Goal: Navigation & Orientation: Go to known website

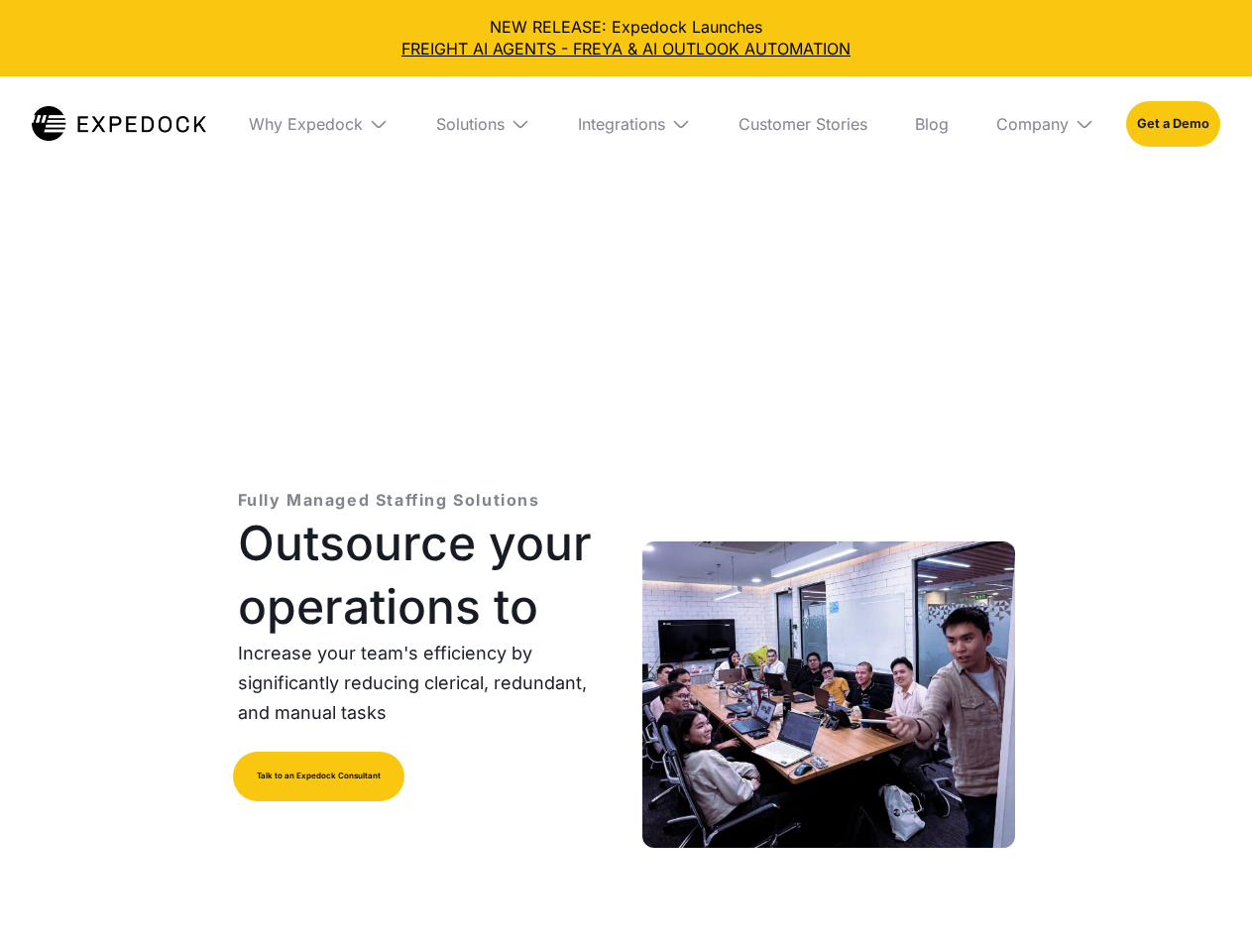
select select
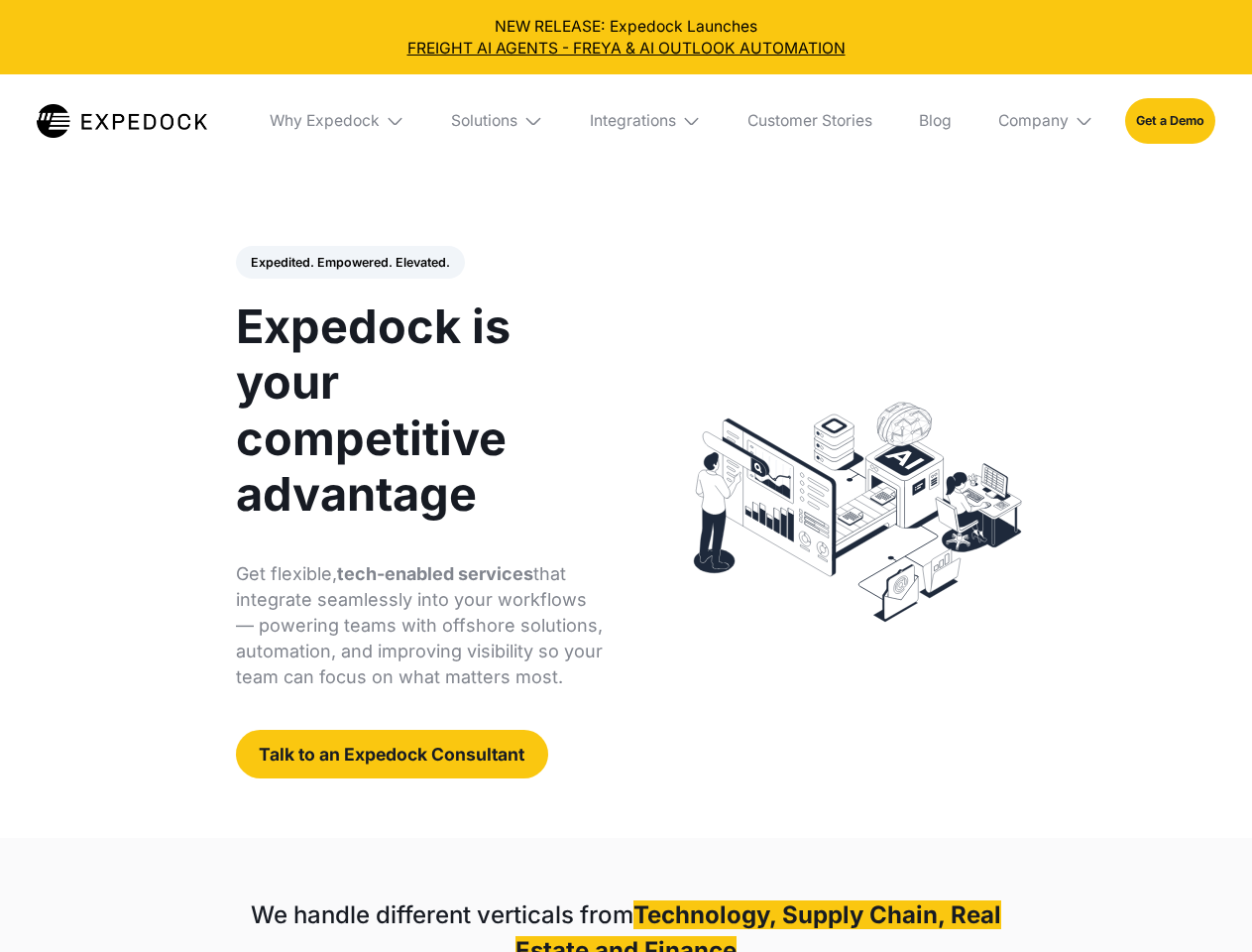
select select
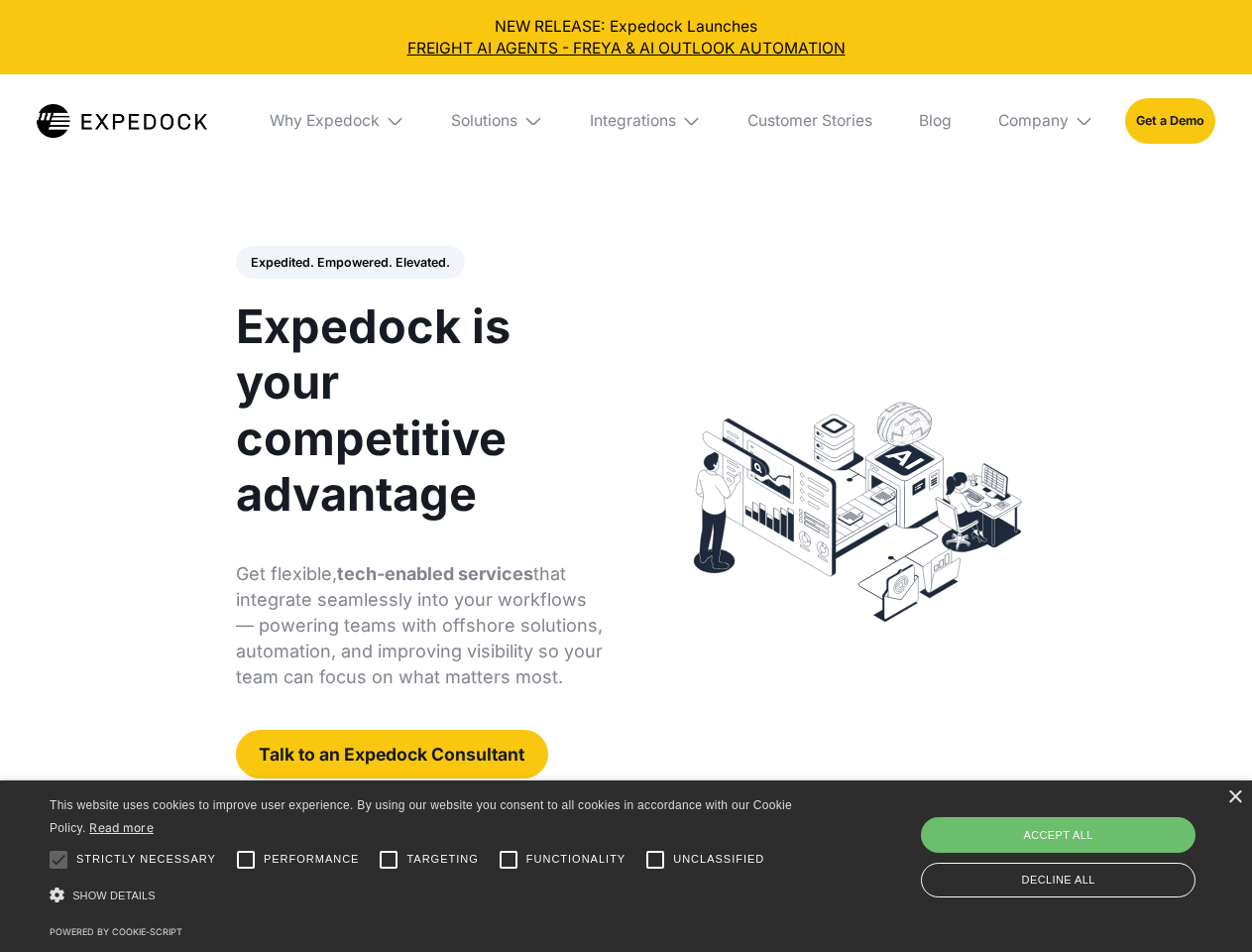
click at [626, 121] on div "Integrations" at bounding box center [633, 121] width 87 height 20
click at [338, 121] on div "Why Expedock" at bounding box center [308, 121] width 110 height 20
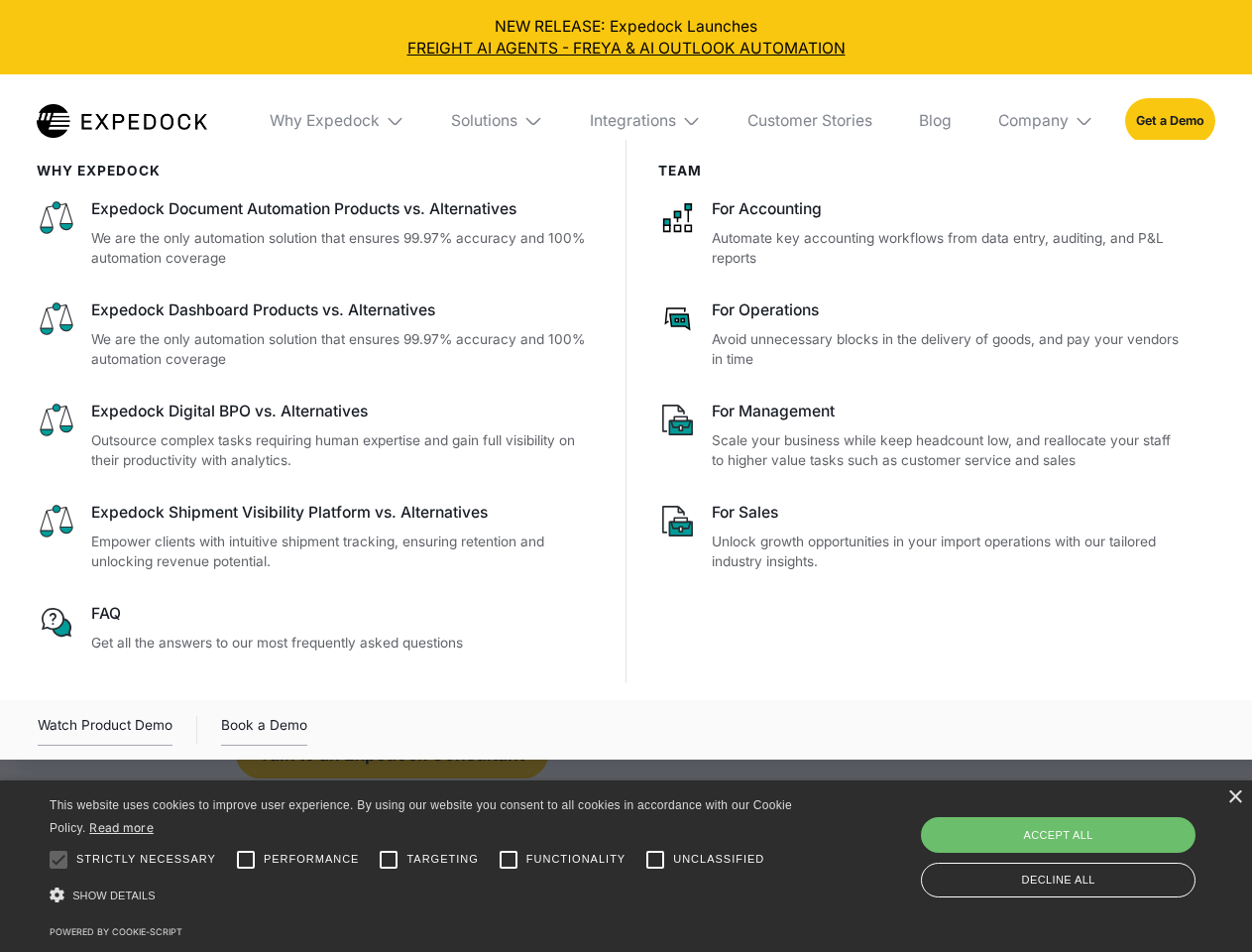
click at [498, 121] on div "Solutions" at bounding box center [484, 121] width 67 height 20
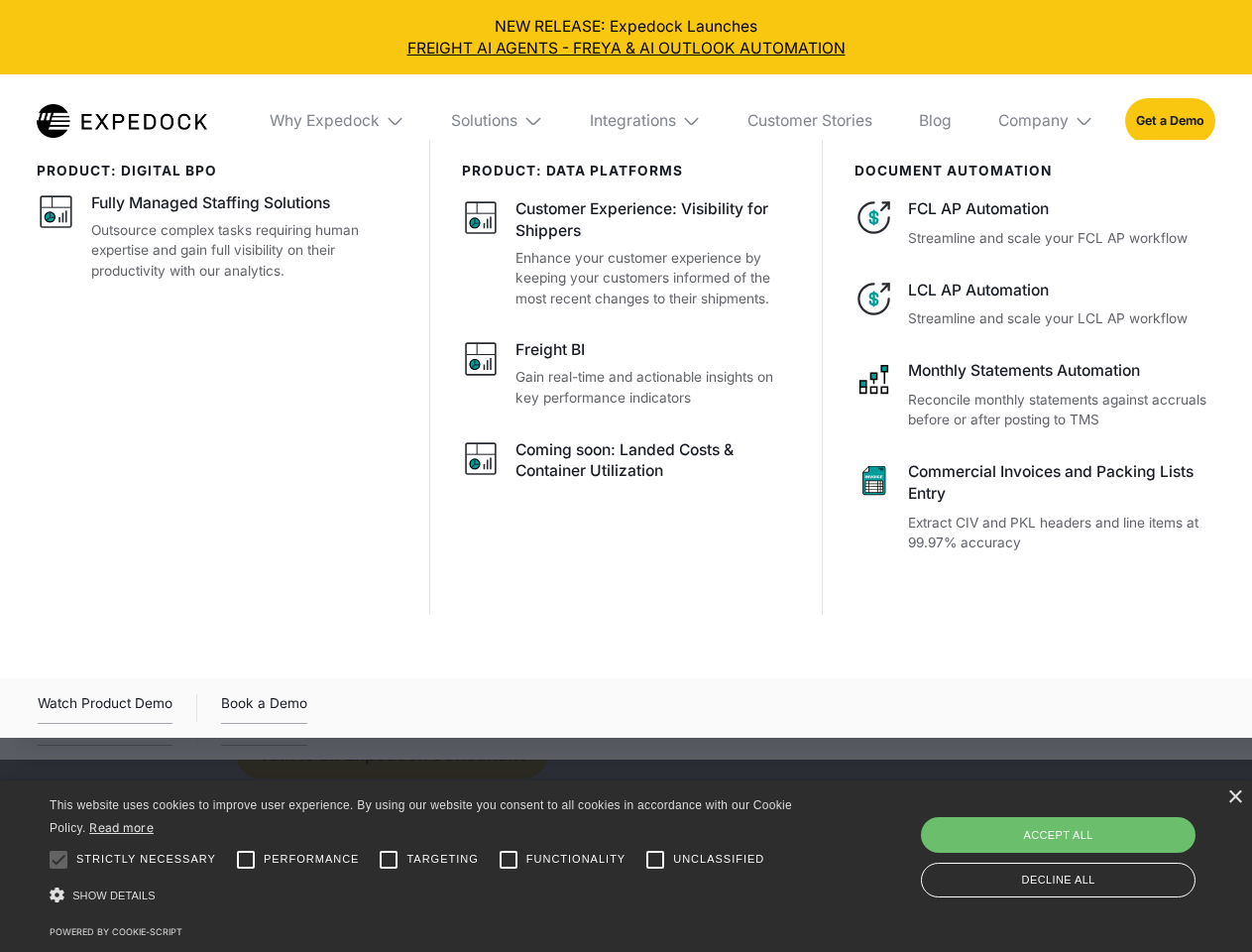
click at [647, 121] on div "Integrations" at bounding box center [633, 121] width 87 height 20
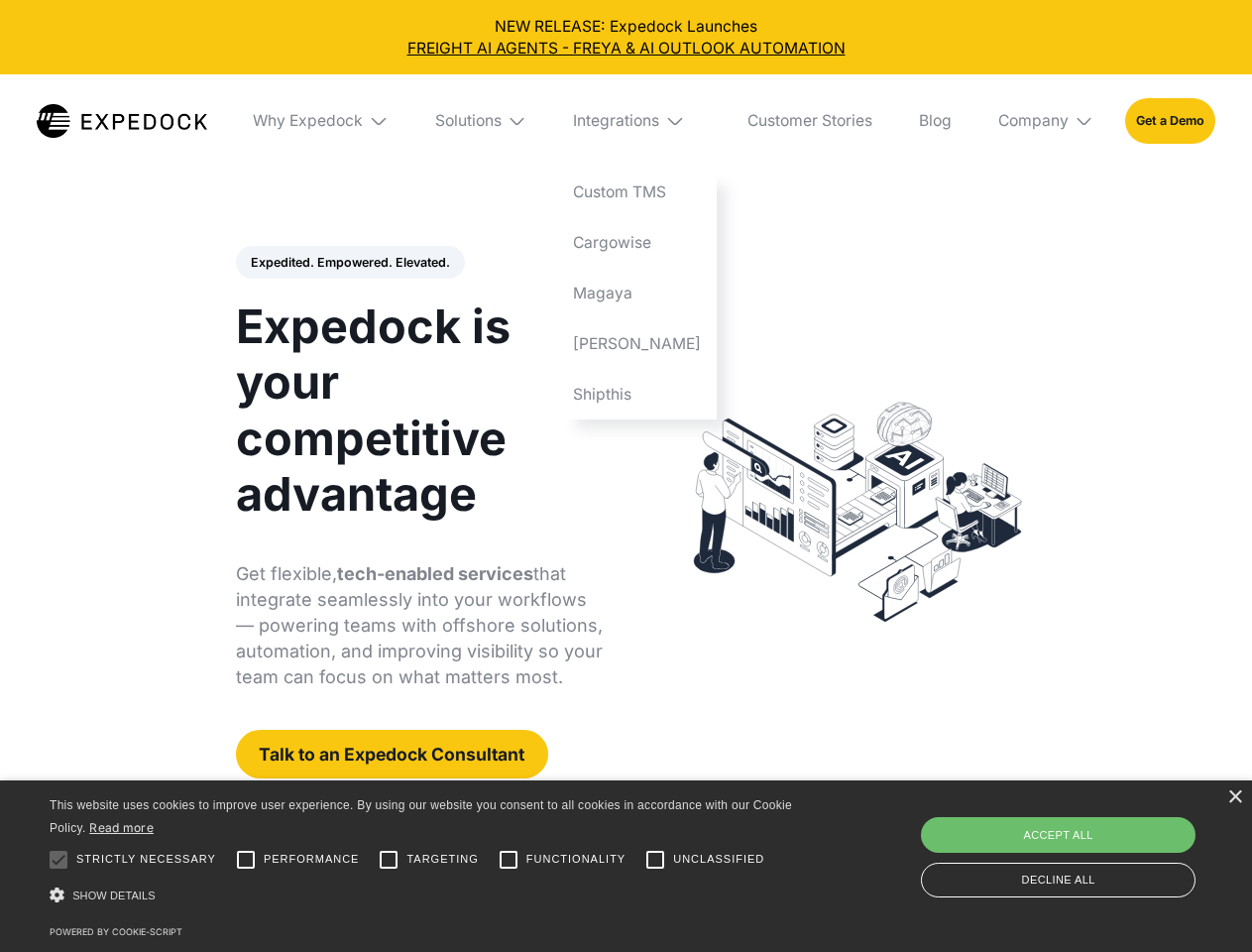
click at [1047, 121] on div "Company" at bounding box center [1034, 121] width 71 height 20
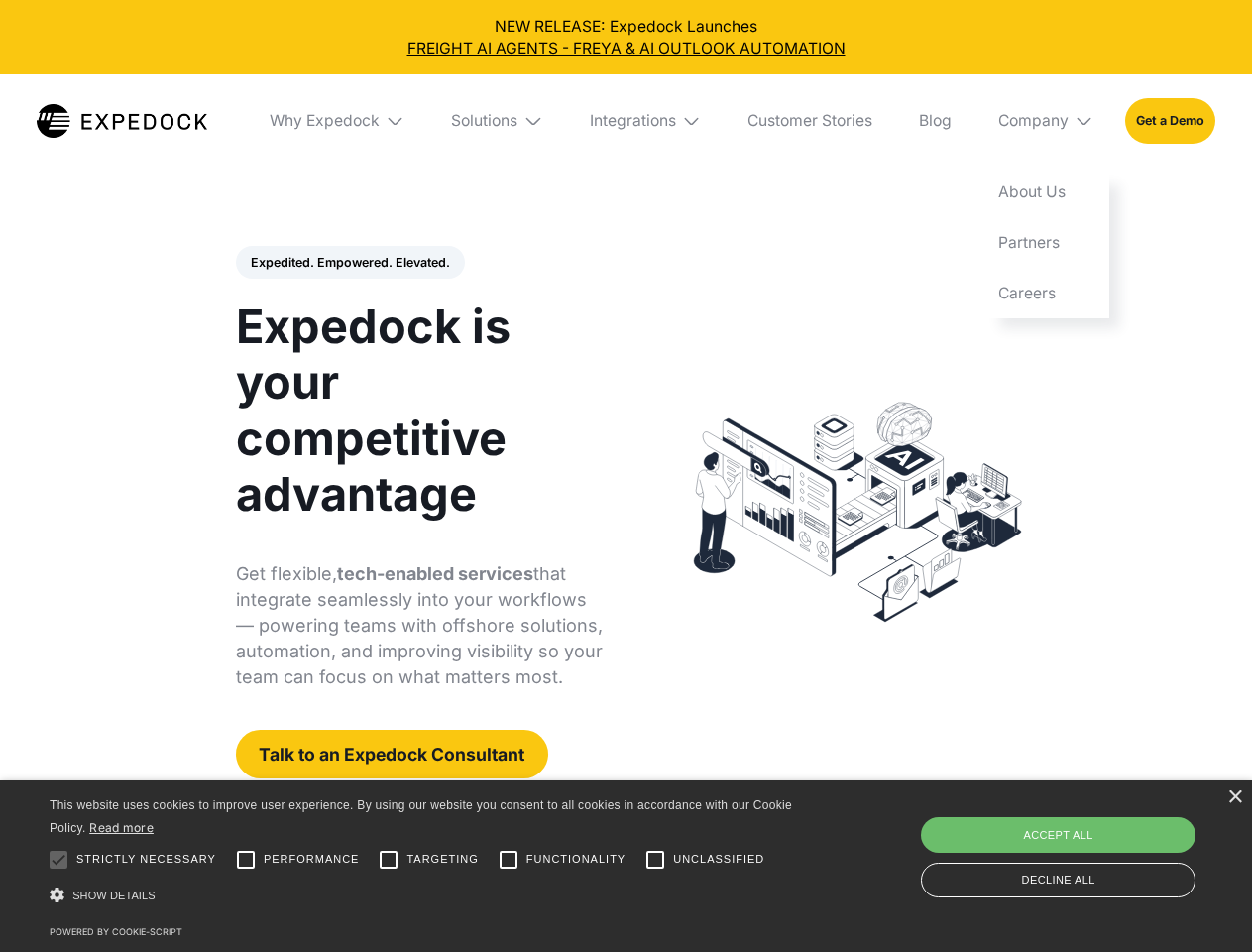
click at [349, 263] on div "Expedited. Empowered. Elevated. Automate Freight Document Extraction at 99.97% …" at bounding box center [420, 512] width 368 height 533
click at [59, 859] on div at bounding box center [59, 860] width 40 height 40
click at [246, 859] on input "Performance" at bounding box center [246, 860] width 40 height 40
checkbox input "true"
click at [389, 859] on input "Targeting" at bounding box center [389, 860] width 40 height 40
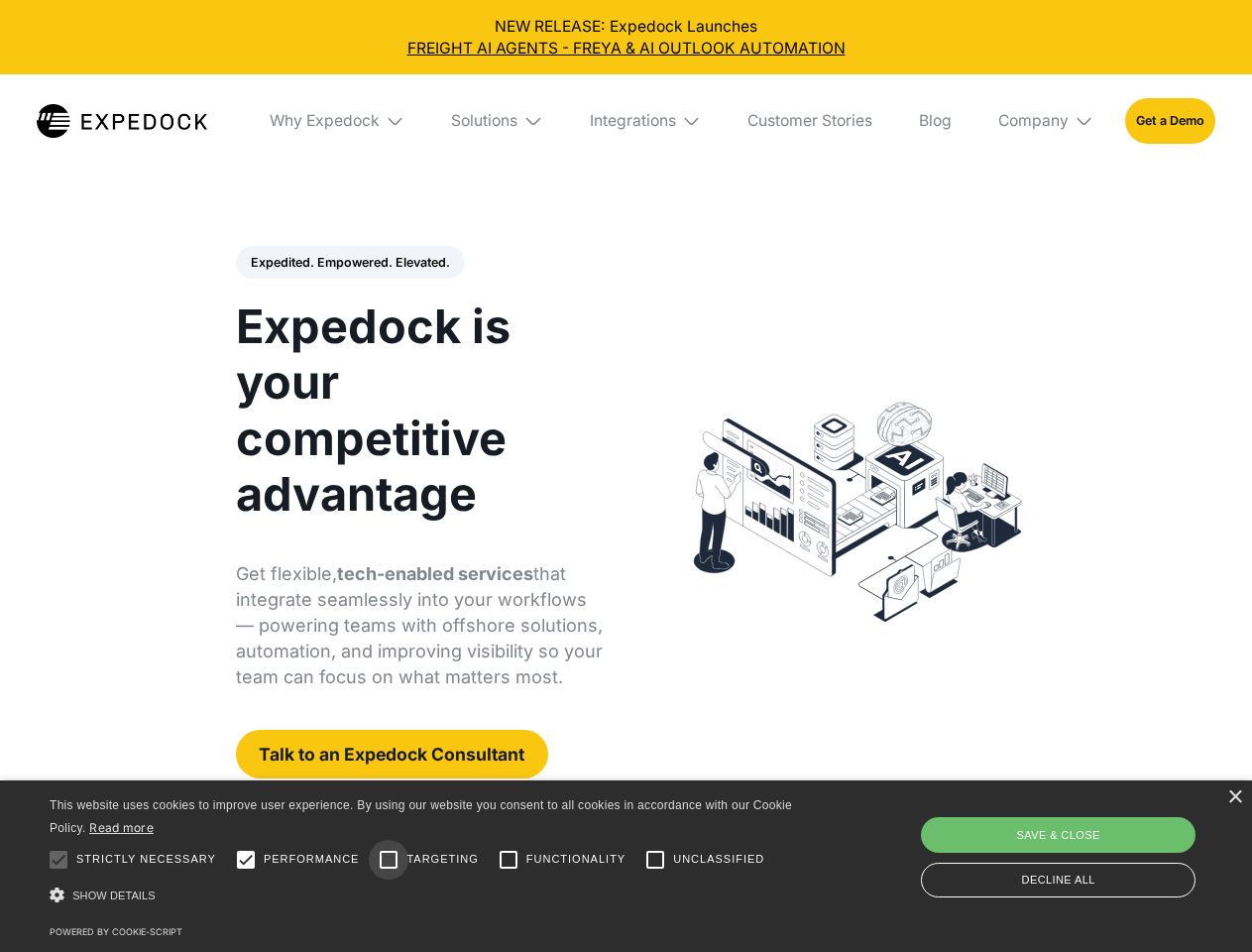
checkbox input "true"
click at [508, 859] on input "Functionality" at bounding box center [508, 860] width 40 height 40
checkbox input "true"
